Goal: Book appointment/travel/reservation

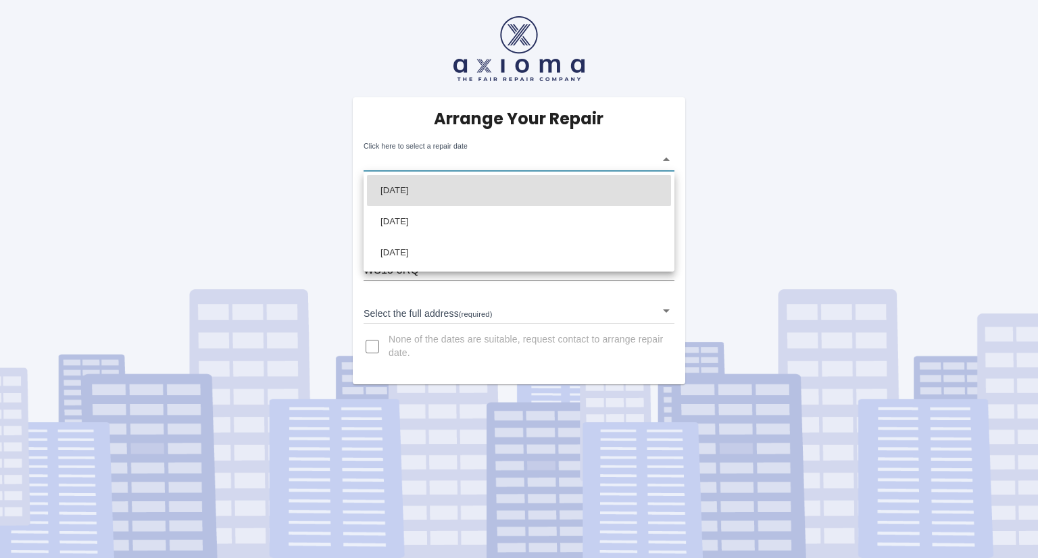
click at [670, 163] on body "Arrange Your Repair Click here to select a repair date ​ Phone Number   * 07891…" at bounding box center [519, 279] width 1038 height 558
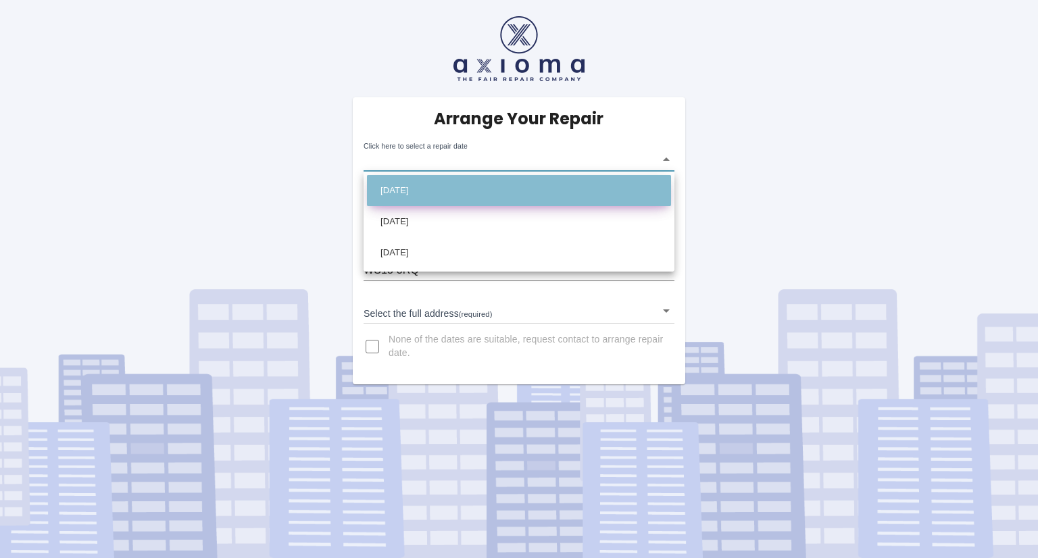
click at [559, 196] on li "[DATE]" at bounding box center [519, 190] width 304 height 31
type input "[DATE]T00:00:00.000Z"
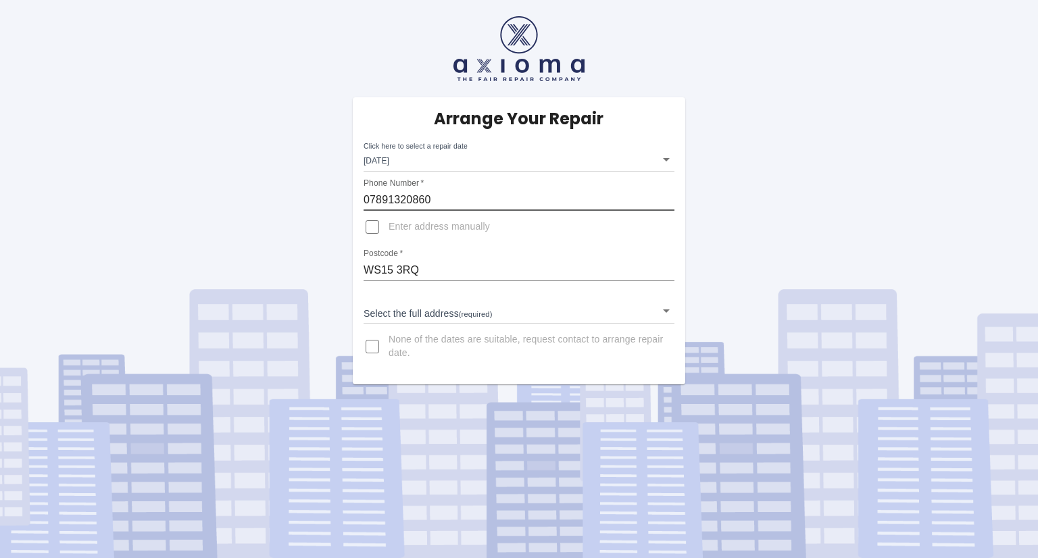
drag, startPoint x: 471, startPoint y: 195, endPoint x: 359, endPoint y: 198, distance: 111.5
click at [359, 198] on div "Arrange Your Repair Click here to select a repair date [DATE] [DATE]T00:00:00.0…" at bounding box center [519, 240] width 332 height 287
click at [467, 190] on input "07891320860" at bounding box center [518, 200] width 311 height 22
click at [589, 265] on input "WS15 3RQ" at bounding box center [518, 270] width 311 height 22
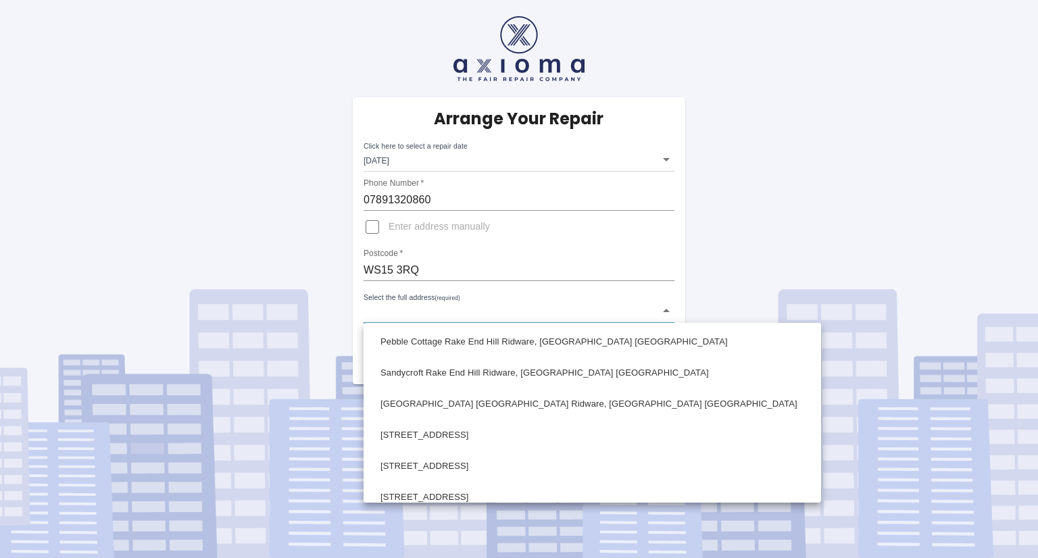
click at [491, 314] on body "Arrange Your Repair Click here to select a repair date [DATE] [DATE]T00:00:00.0…" at bounding box center [519, 279] width 1038 height 558
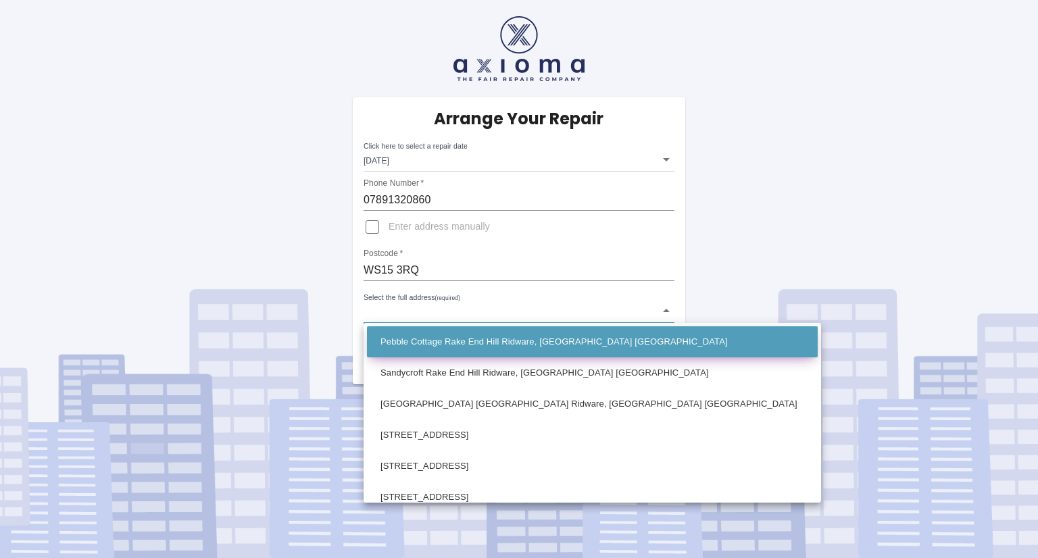
click at [491, 342] on li "Pebble Cottage Rake End Hill Ridware, [GEOGRAPHIC_DATA] [GEOGRAPHIC_DATA]" at bounding box center [592, 341] width 451 height 31
type input "Pebble Cottage Rake End Hill Ridware, [GEOGRAPHIC_DATA] [GEOGRAPHIC_DATA]"
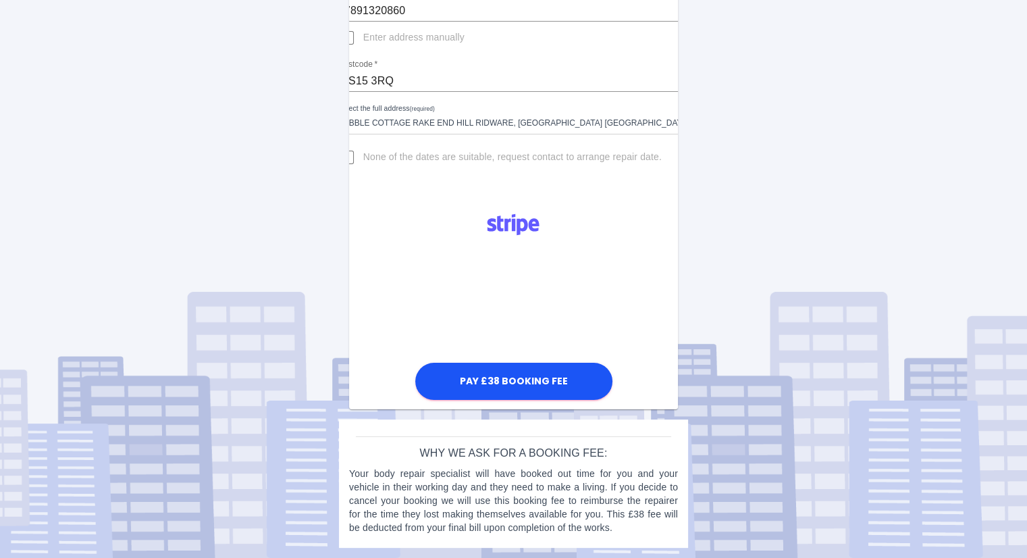
scroll to position [188, 0]
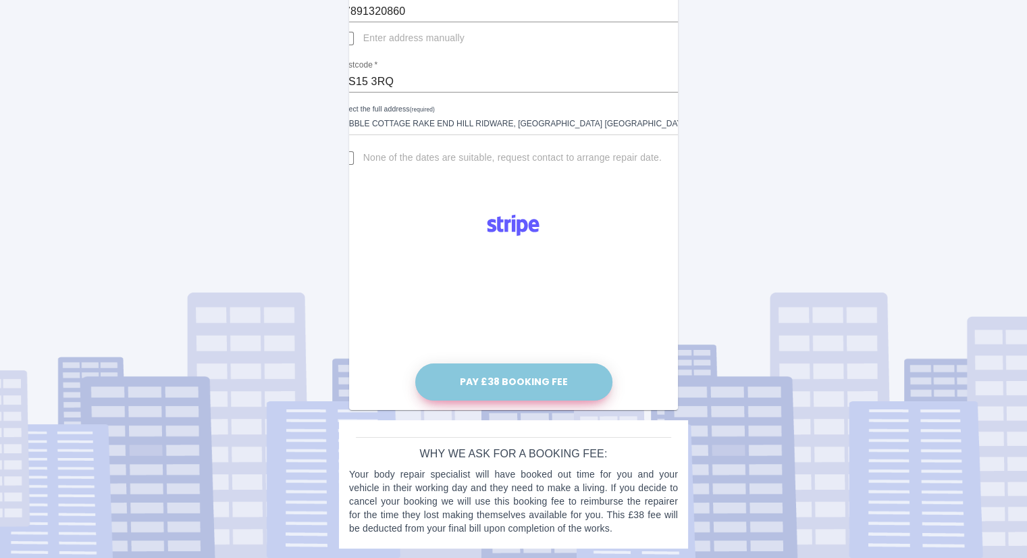
click at [504, 378] on button "Pay £38 Booking Fee" at bounding box center [513, 381] width 197 height 37
